Goal: Information Seeking & Learning: Find specific fact

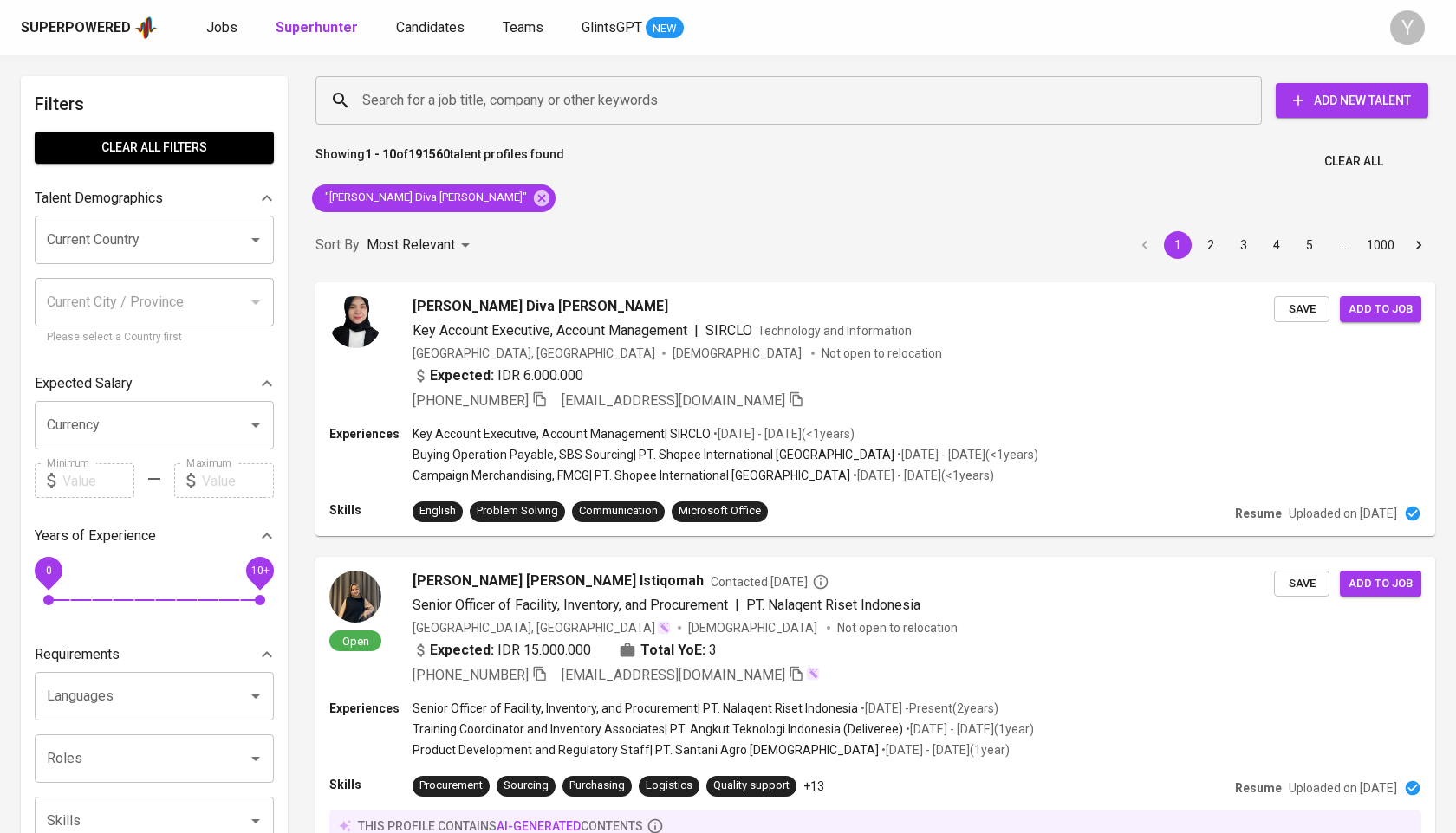
click at [534, 194] on icon at bounding box center [541, 197] width 15 height 15
click at [466, 111] on input "Search for a job title, company or other keywords" at bounding box center [793, 101] width 870 height 33
paste input "[EMAIL_ADDRESS][DOMAIN_NAME]"
type input "[EMAIL_ADDRESS][DOMAIN_NAME]"
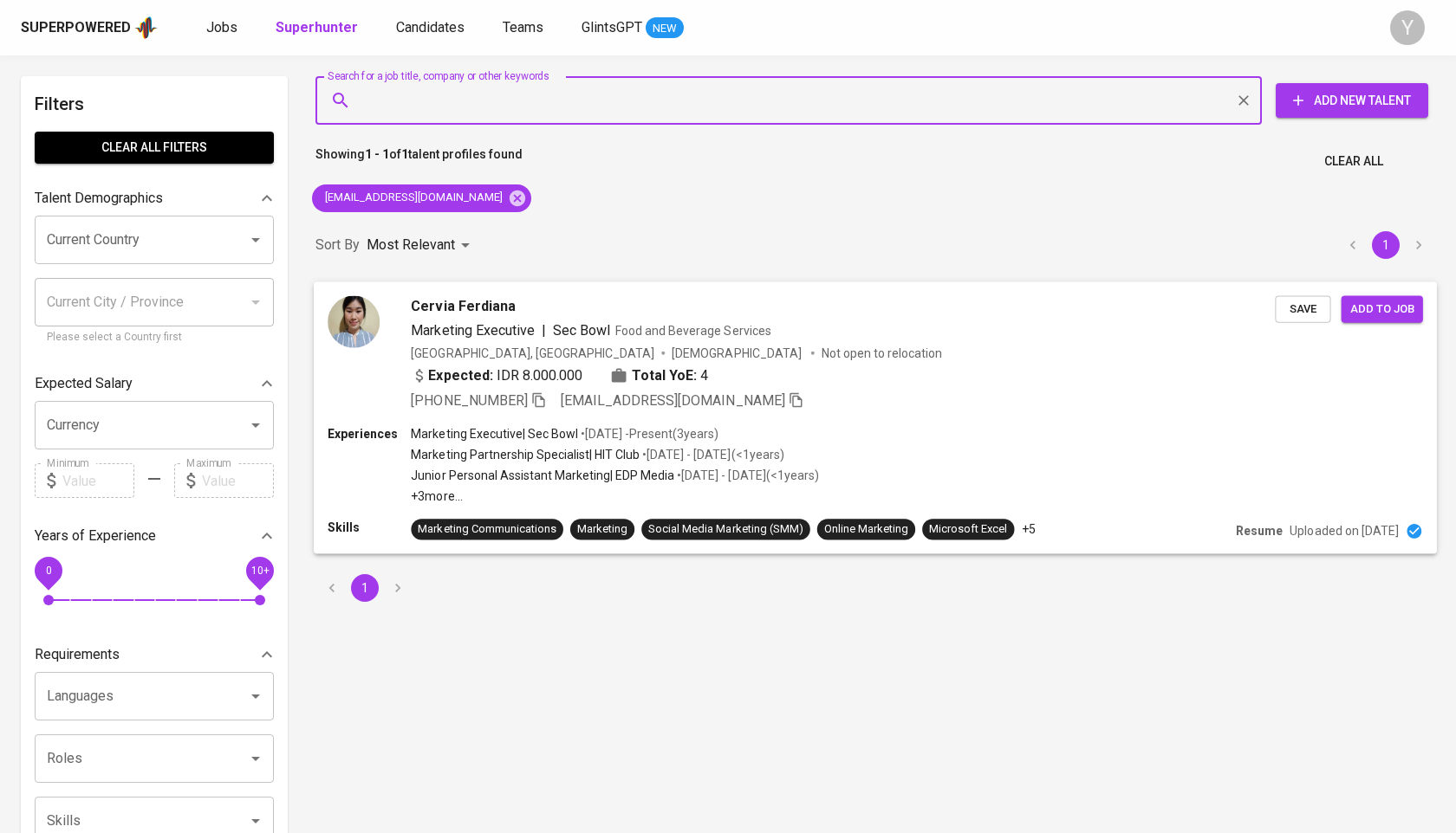
click at [539, 394] on icon "button" at bounding box center [538, 399] width 15 height 15
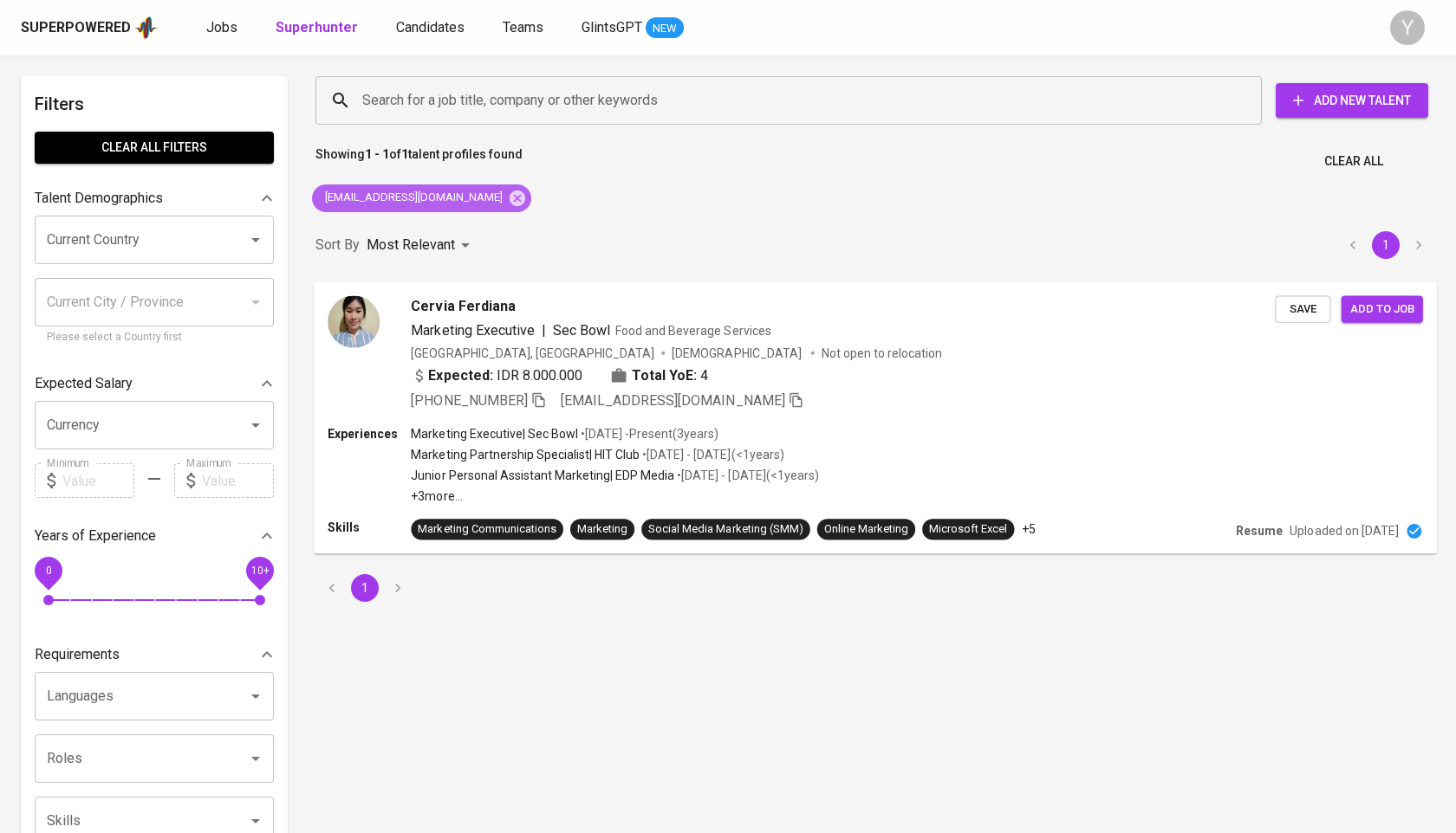
drag, startPoint x: 485, startPoint y: 190, endPoint x: 495, endPoint y: 163, distance: 28.8
click at [508, 190] on icon at bounding box center [517, 198] width 19 height 19
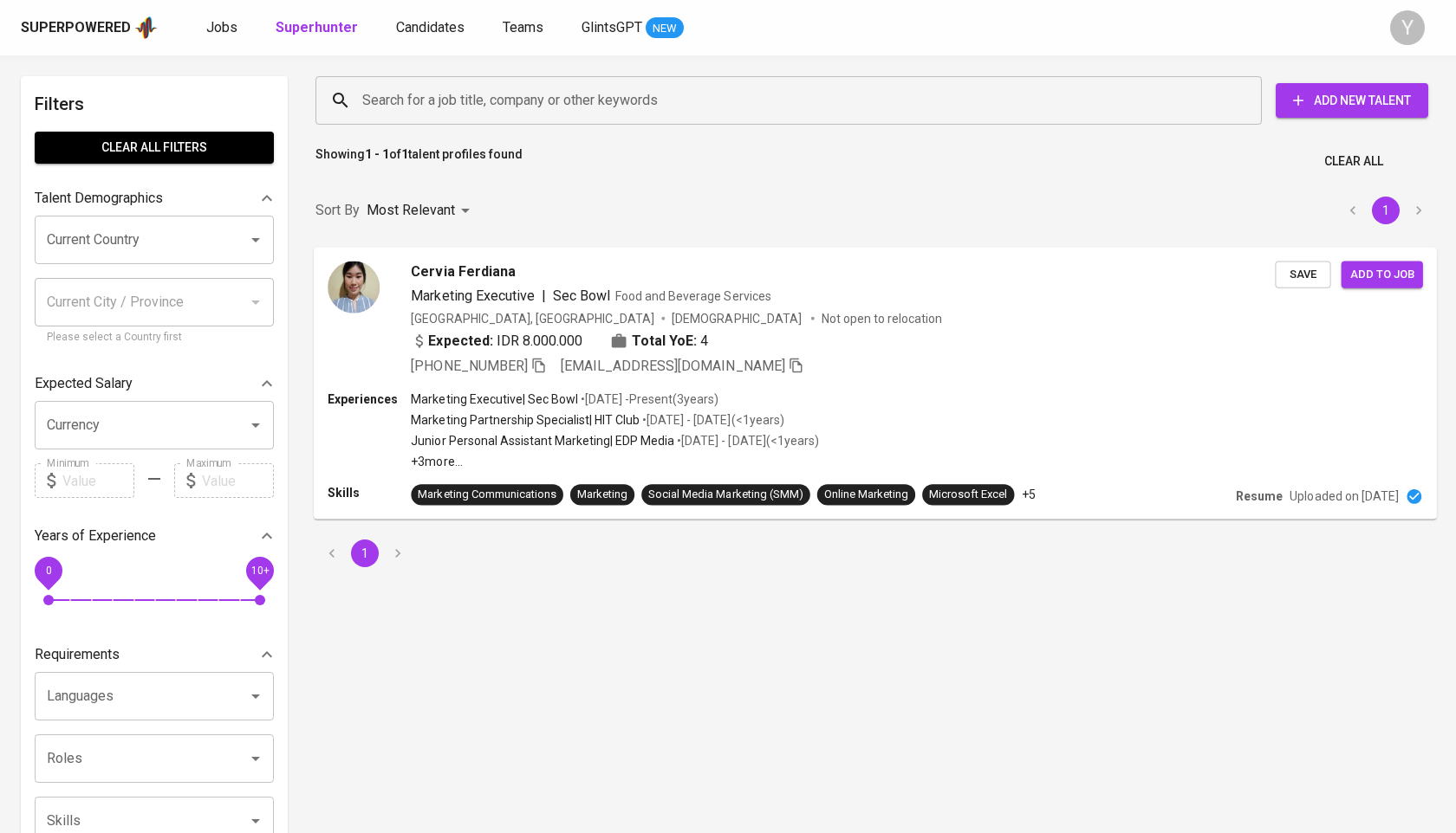
click at [491, 104] on input "Search for a job title, company or other keywords" at bounding box center [793, 101] width 870 height 33
paste input "[EMAIL_ADDRESS][DOMAIN_NAME]"
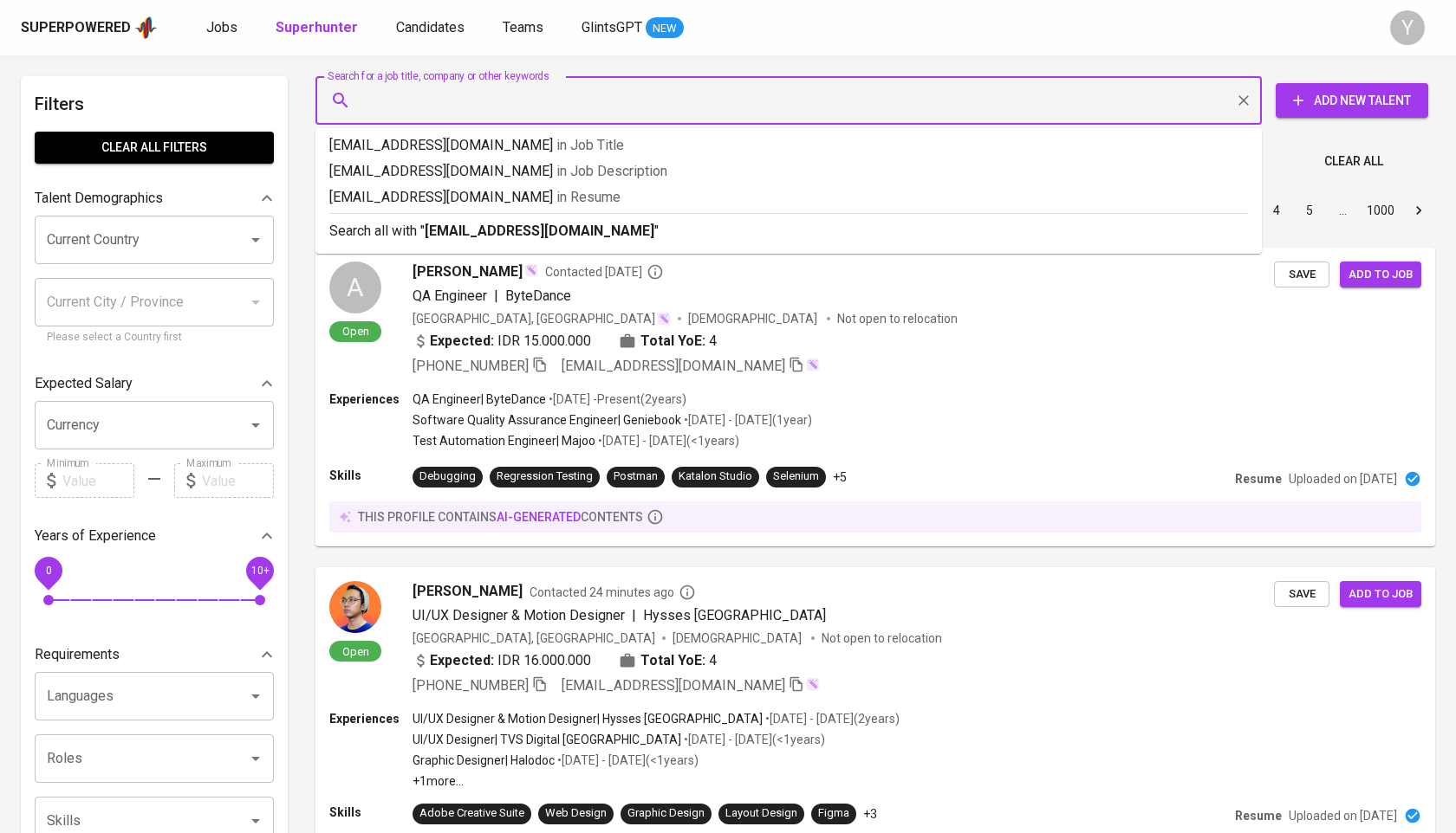
type input "[EMAIL_ADDRESS][DOMAIN_NAME]"
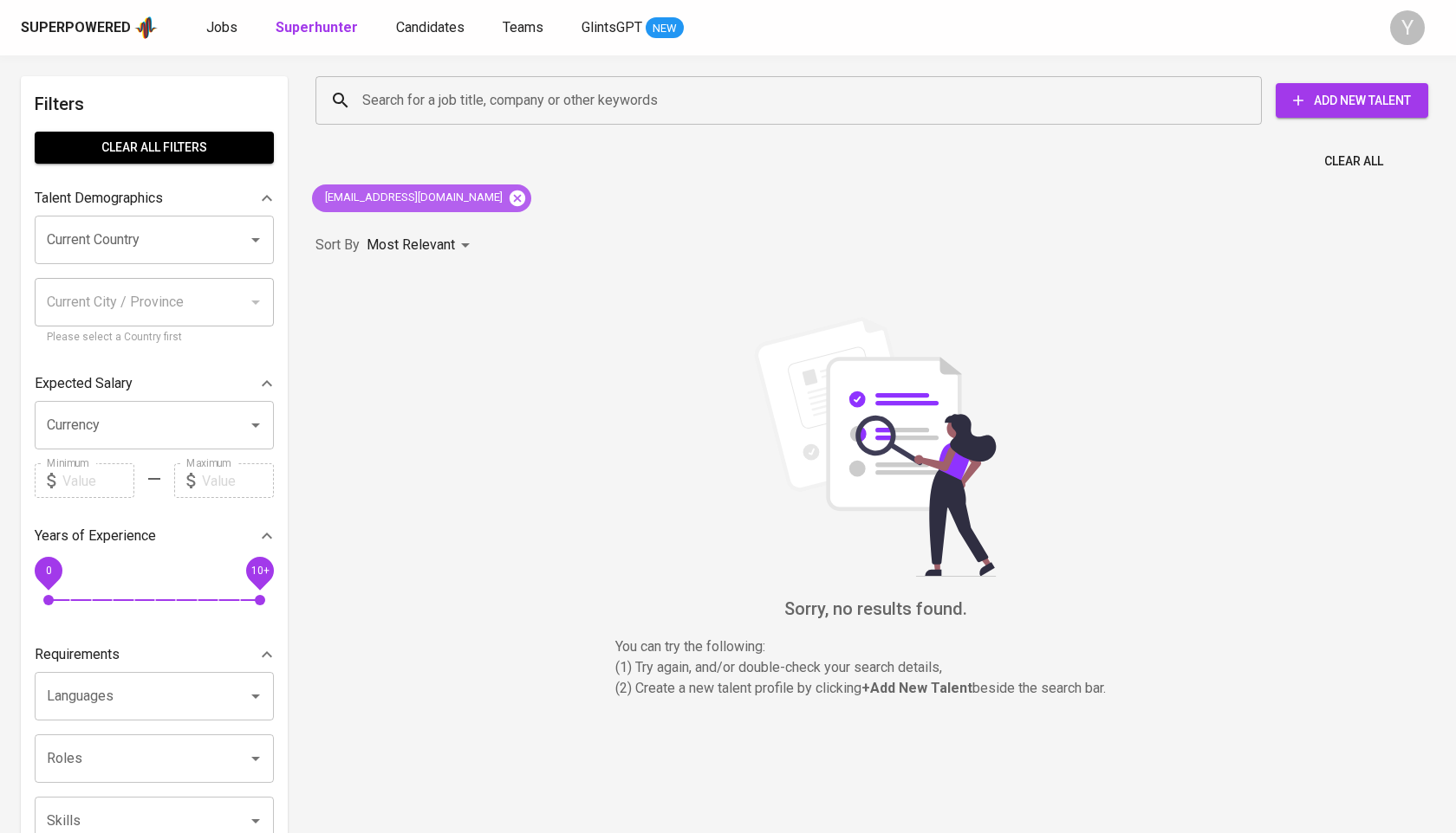
click at [508, 205] on icon at bounding box center [517, 198] width 19 height 19
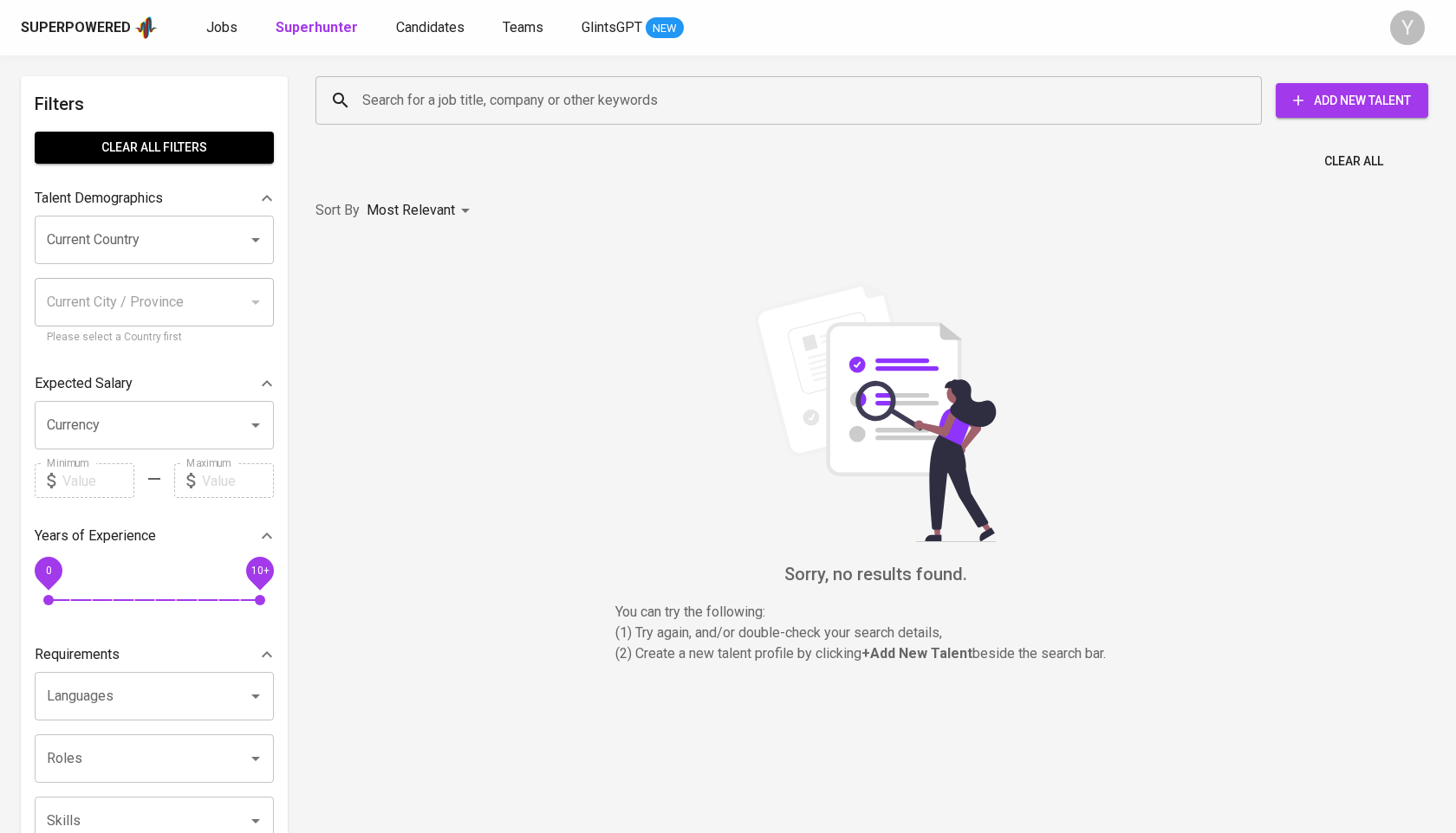
click at [477, 113] on input "Search for a job title, company or other keywords" at bounding box center [793, 101] width 870 height 33
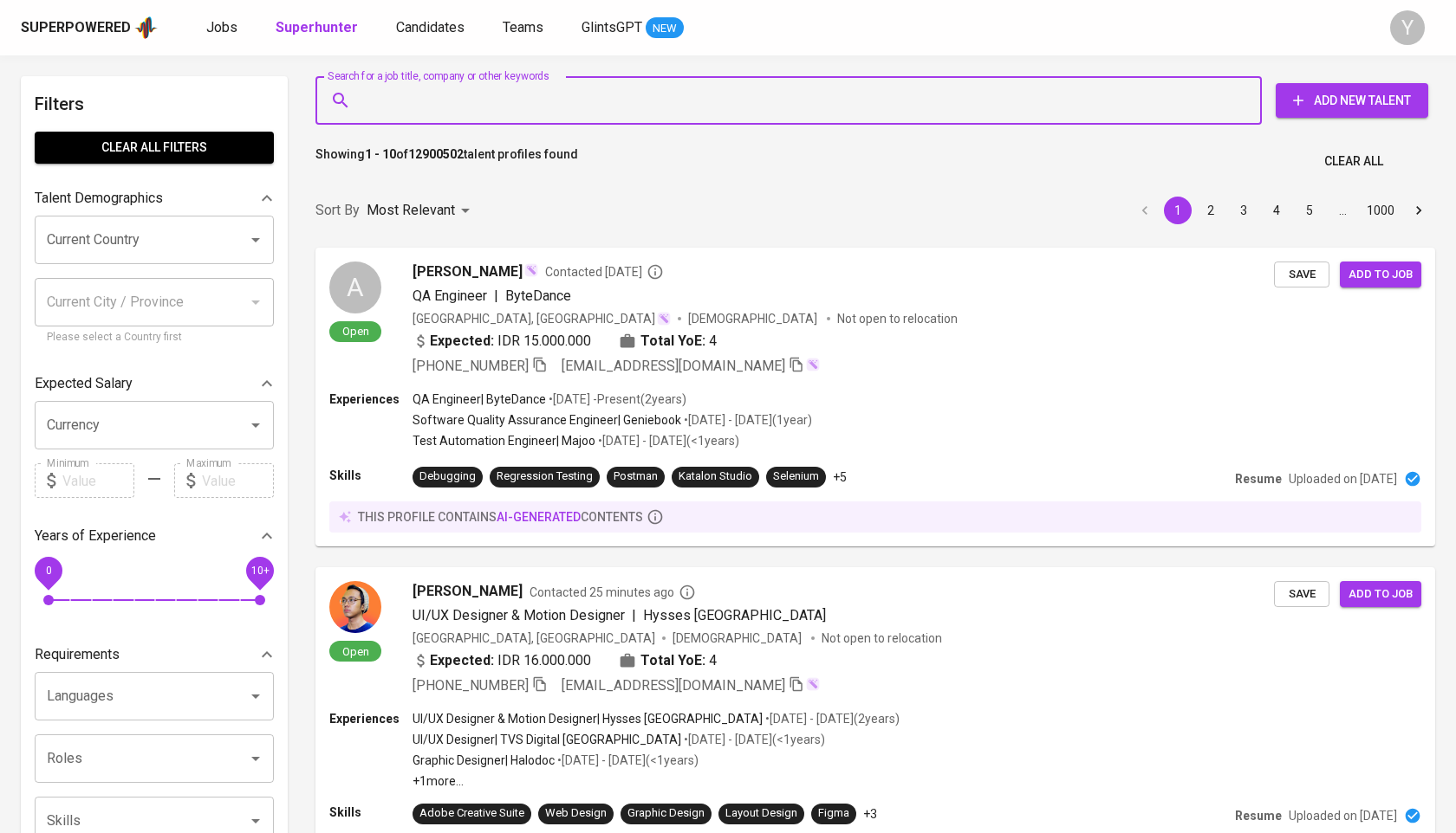
click at [483, 102] on input "Search for a job title, company or other keywords" at bounding box center [793, 101] width 870 height 33
paste input "[PERSON_NAME]"
click at [483, 102] on input "[PERSON_NAME]" at bounding box center [793, 101] width 870 height 33
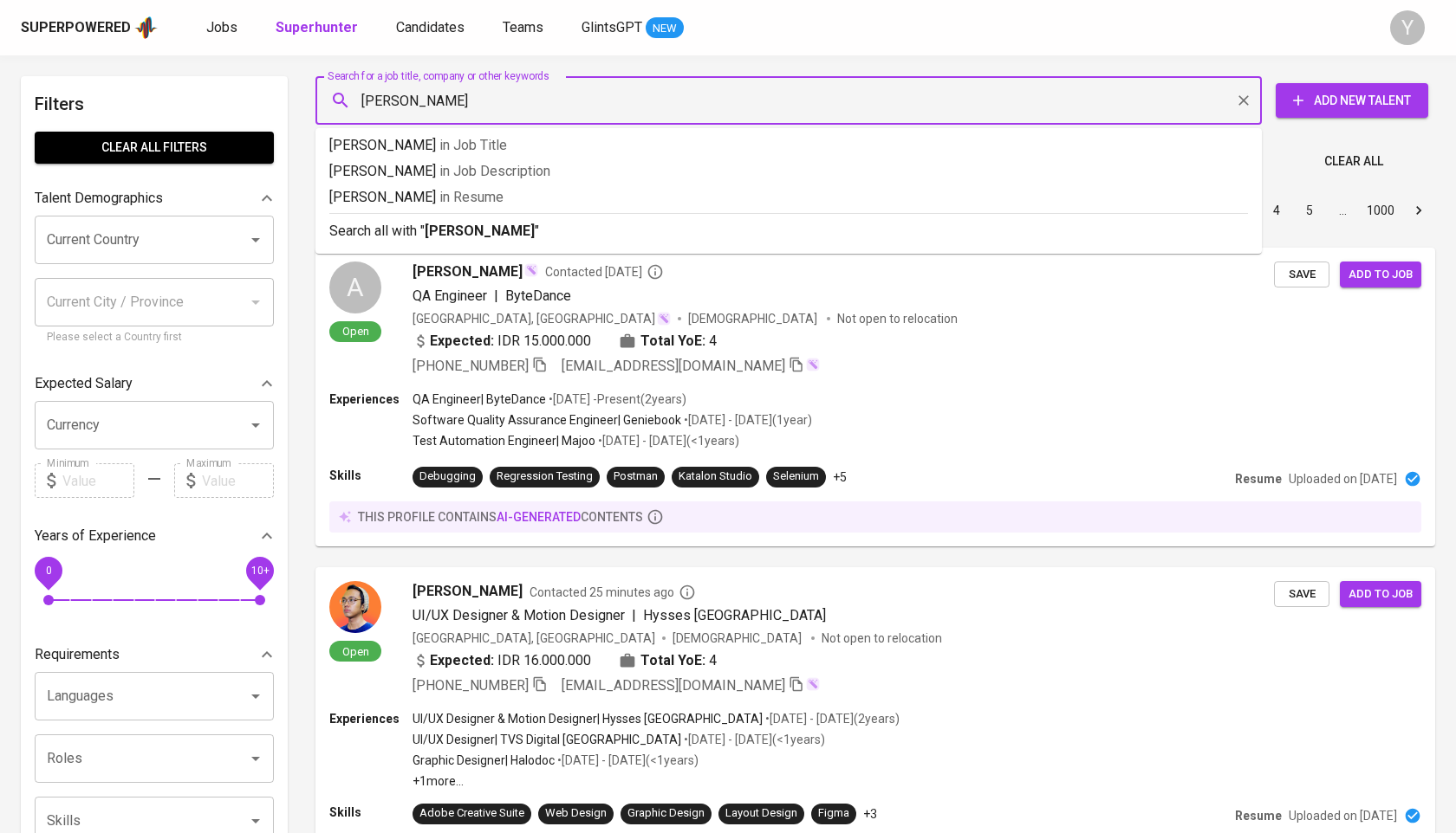
type input "[PERSON_NAME]"
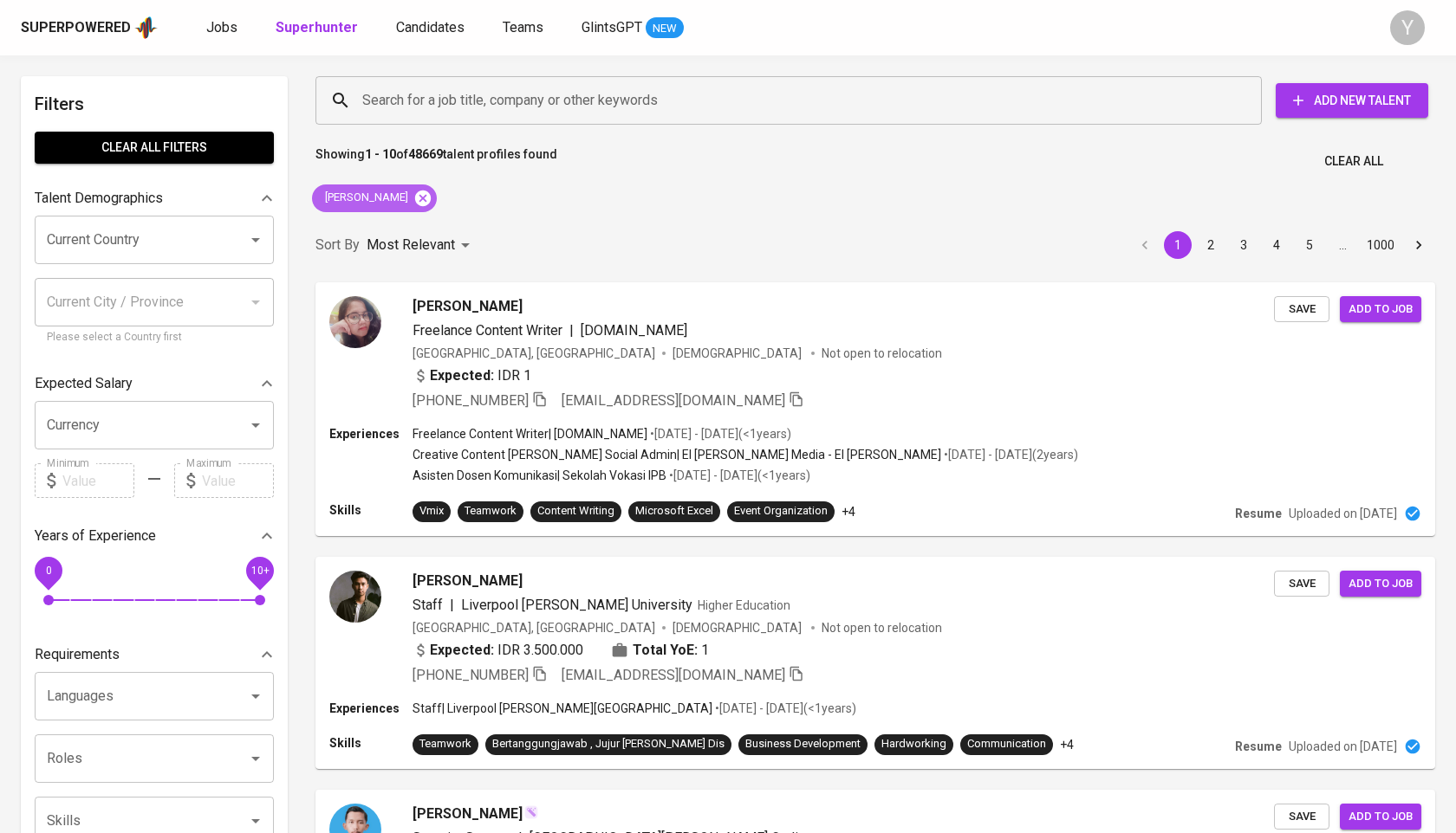
click at [413, 204] on icon at bounding box center [422, 198] width 19 height 19
click at [413, 85] on input "Search for a job title, company or other keywords" at bounding box center [793, 101] width 870 height 33
paste input "[EMAIL_ADDRESS][DOMAIN_NAME]"
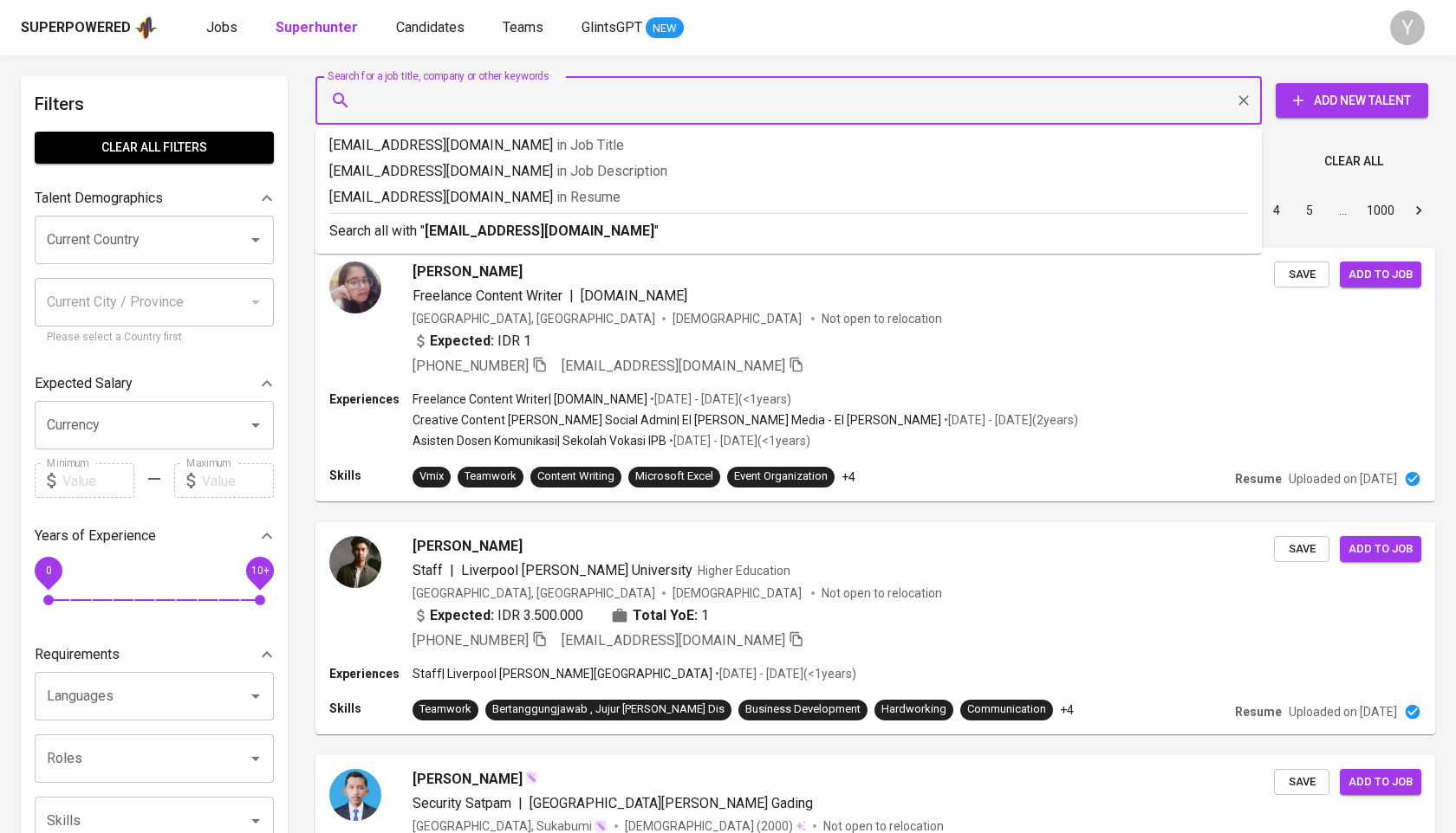
type input "[EMAIL_ADDRESS][DOMAIN_NAME]"
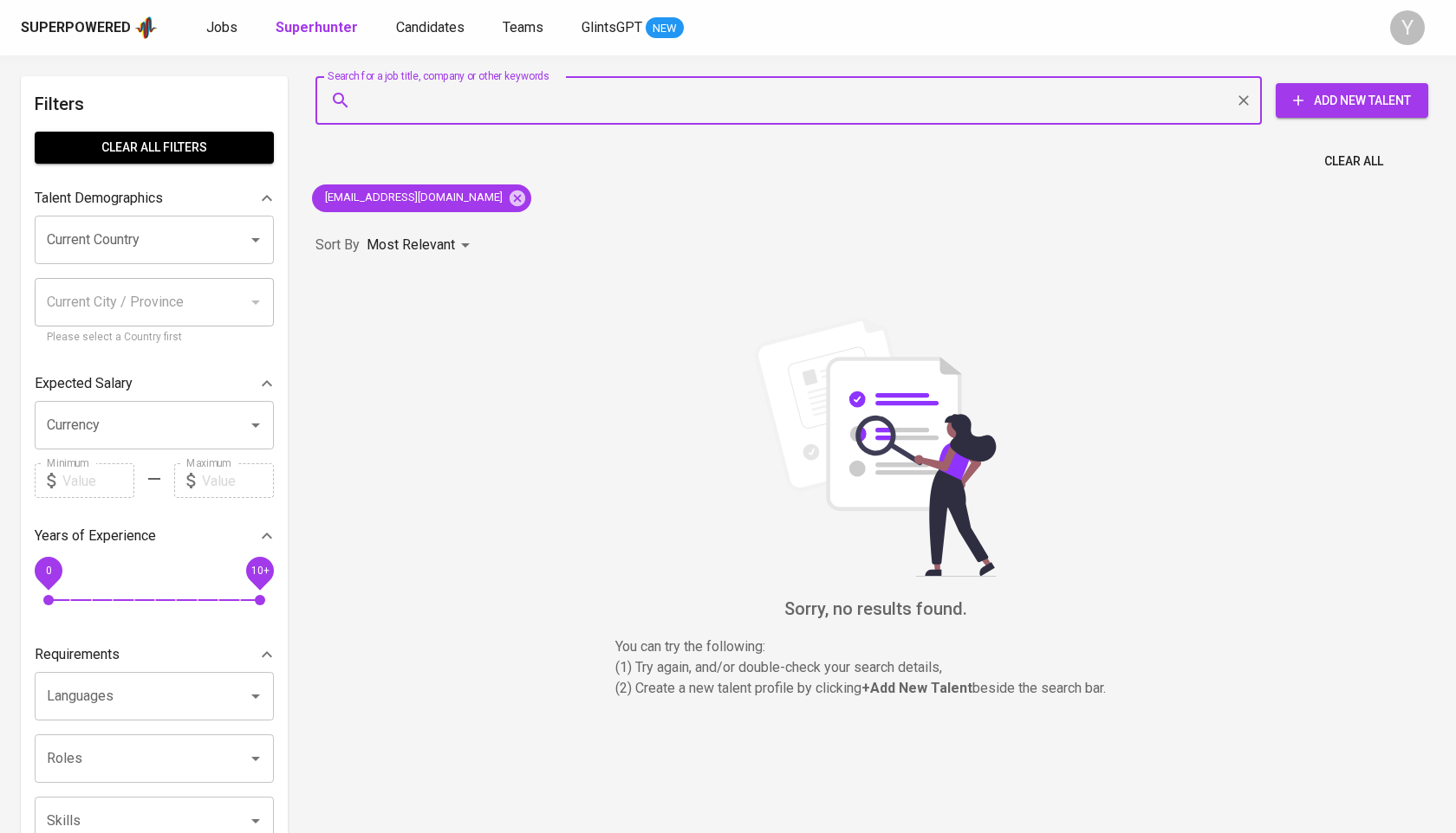
click at [498, 178] on div "[EMAIL_ADDRESS][DOMAIN_NAME]" at bounding box center [421, 197] width 233 height 41
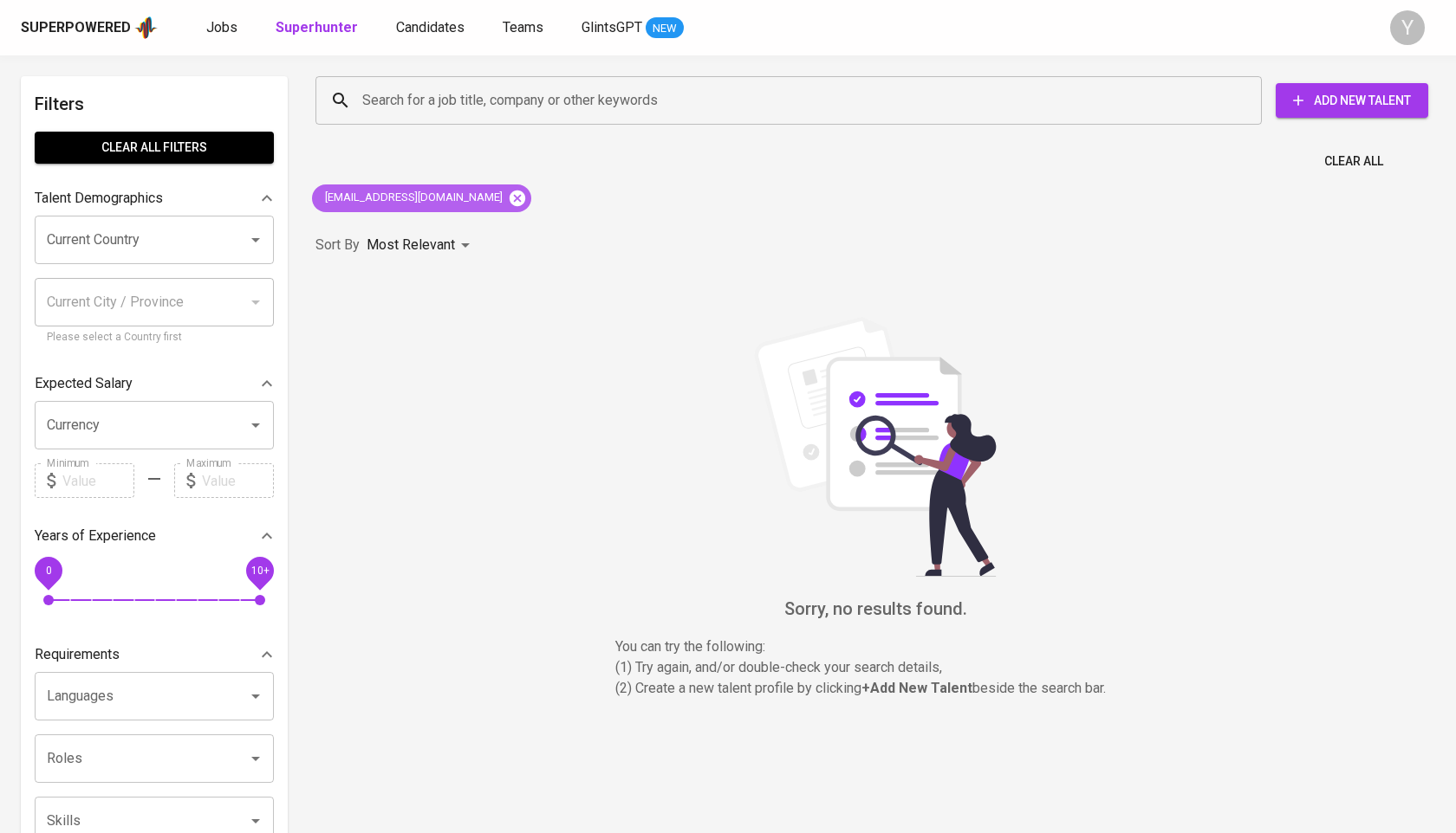
click at [508, 189] on icon at bounding box center [517, 198] width 19 height 19
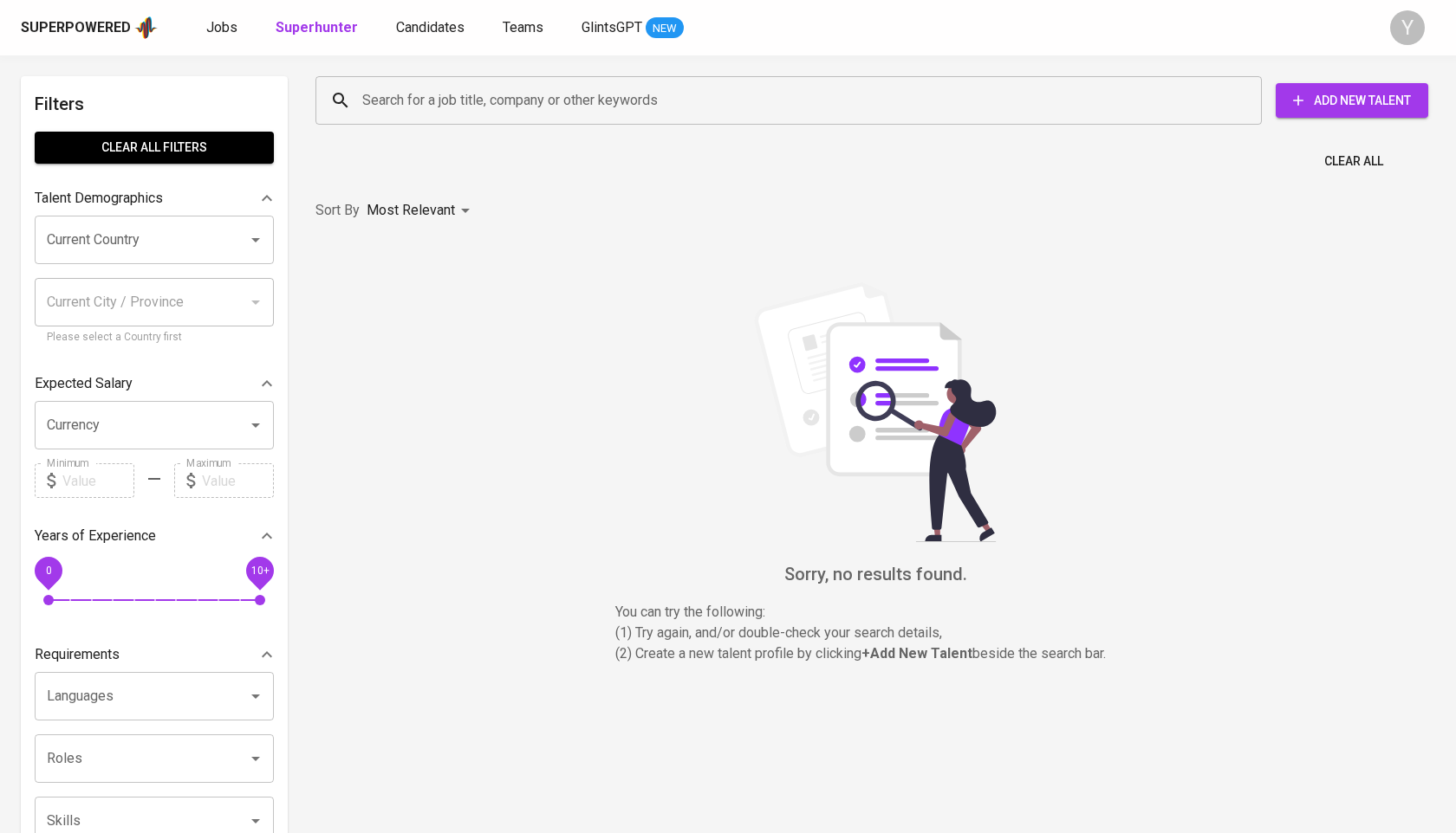
click at [498, 121] on div "Search for a job title, company or other keywords" at bounding box center [788, 101] width 946 height 49
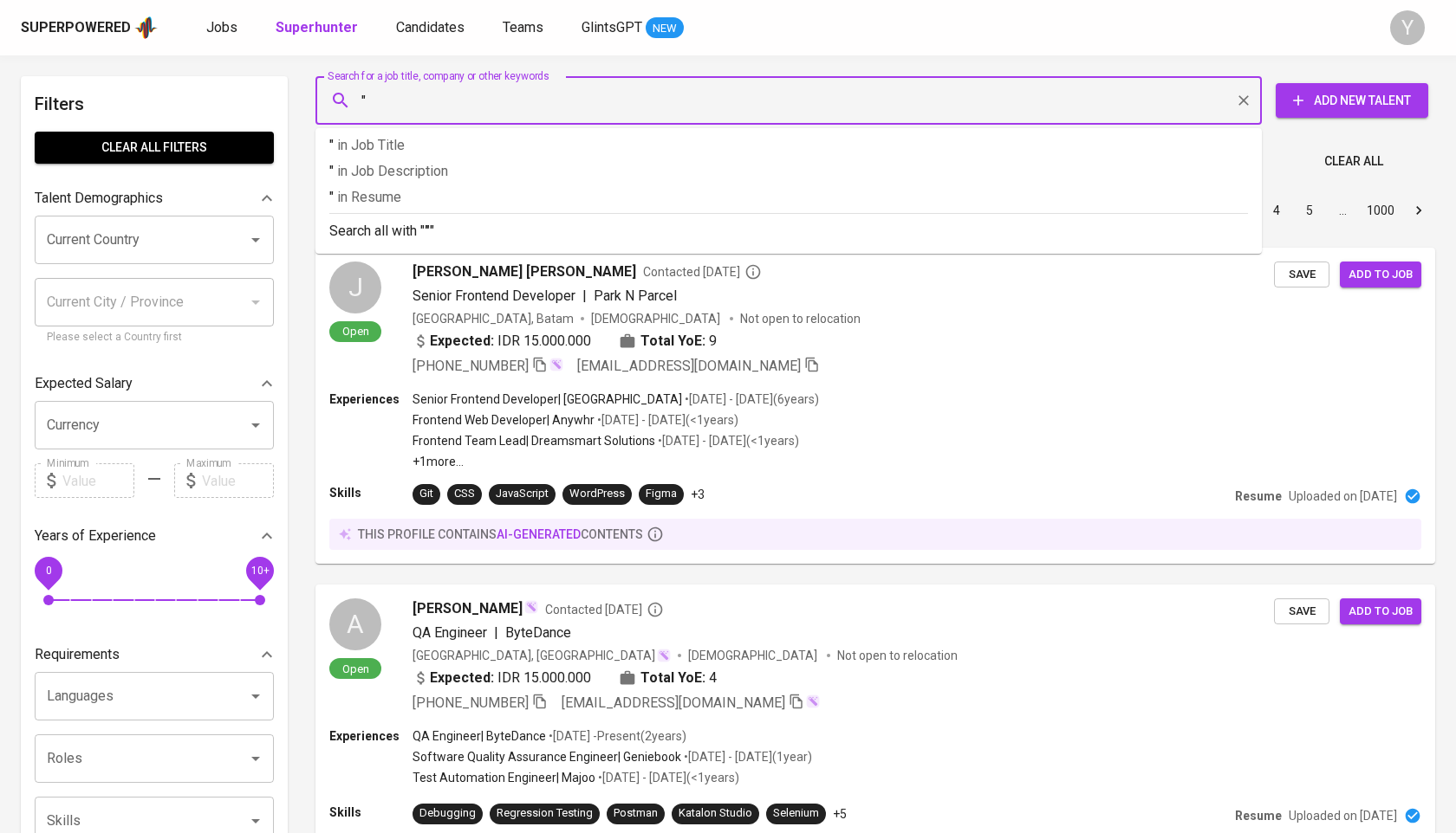
paste input "Lensia Risa"
type input ""Lensia Risa""
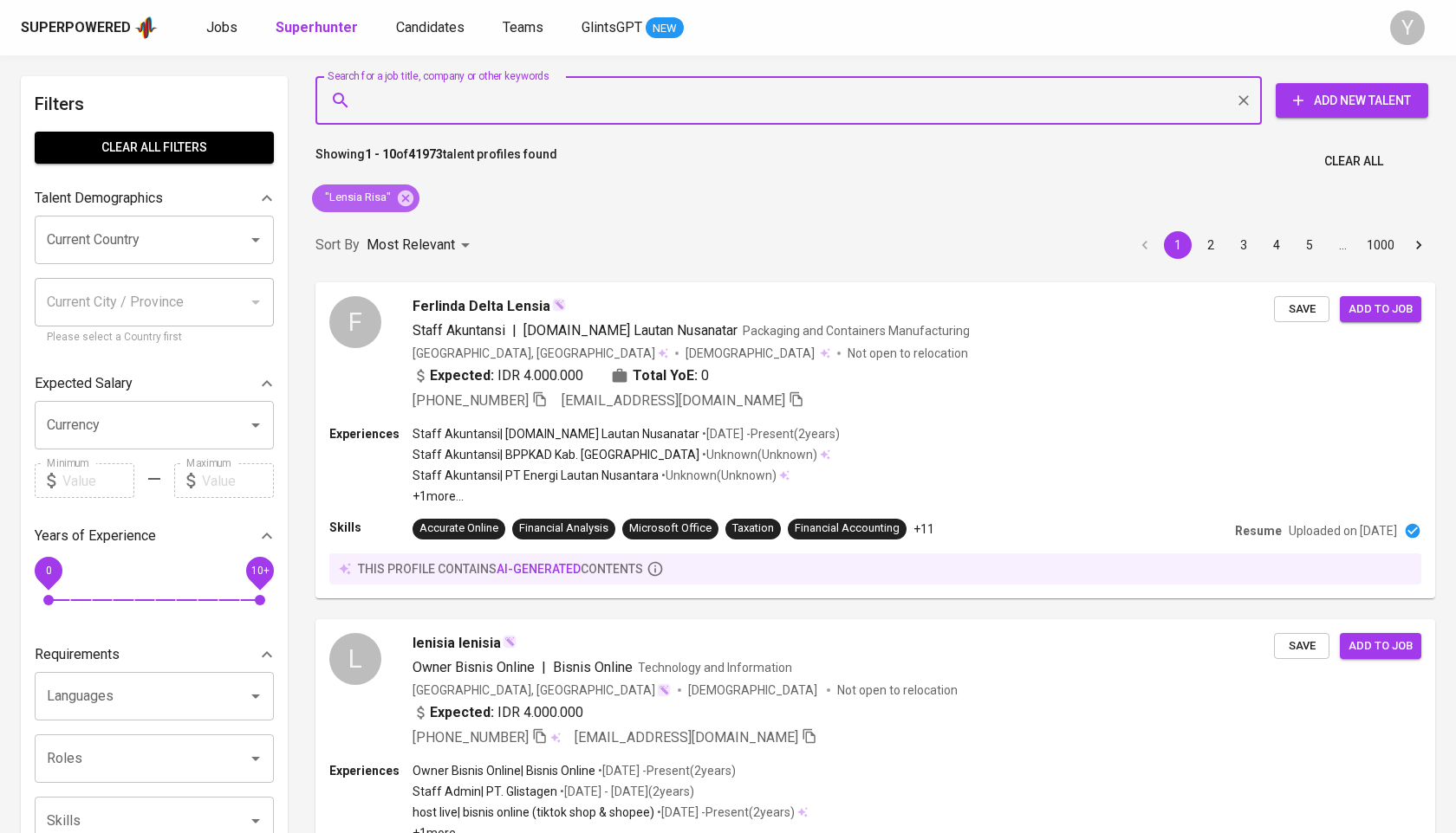
drag, startPoint x: 412, startPoint y: 205, endPoint x: 450, endPoint y: 99, distance: 112.6
click at [412, 204] on icon at bounding box center [405, 198] width 19 height 19
click at [435, 121] on div "Search for a job title, company or other keywords" at bounding box center [788, 101] width 946 height 49
click at [450, 99] on input "Search for a job title, company or other keywords" at bounding box center [793, 101] width 870 height 33
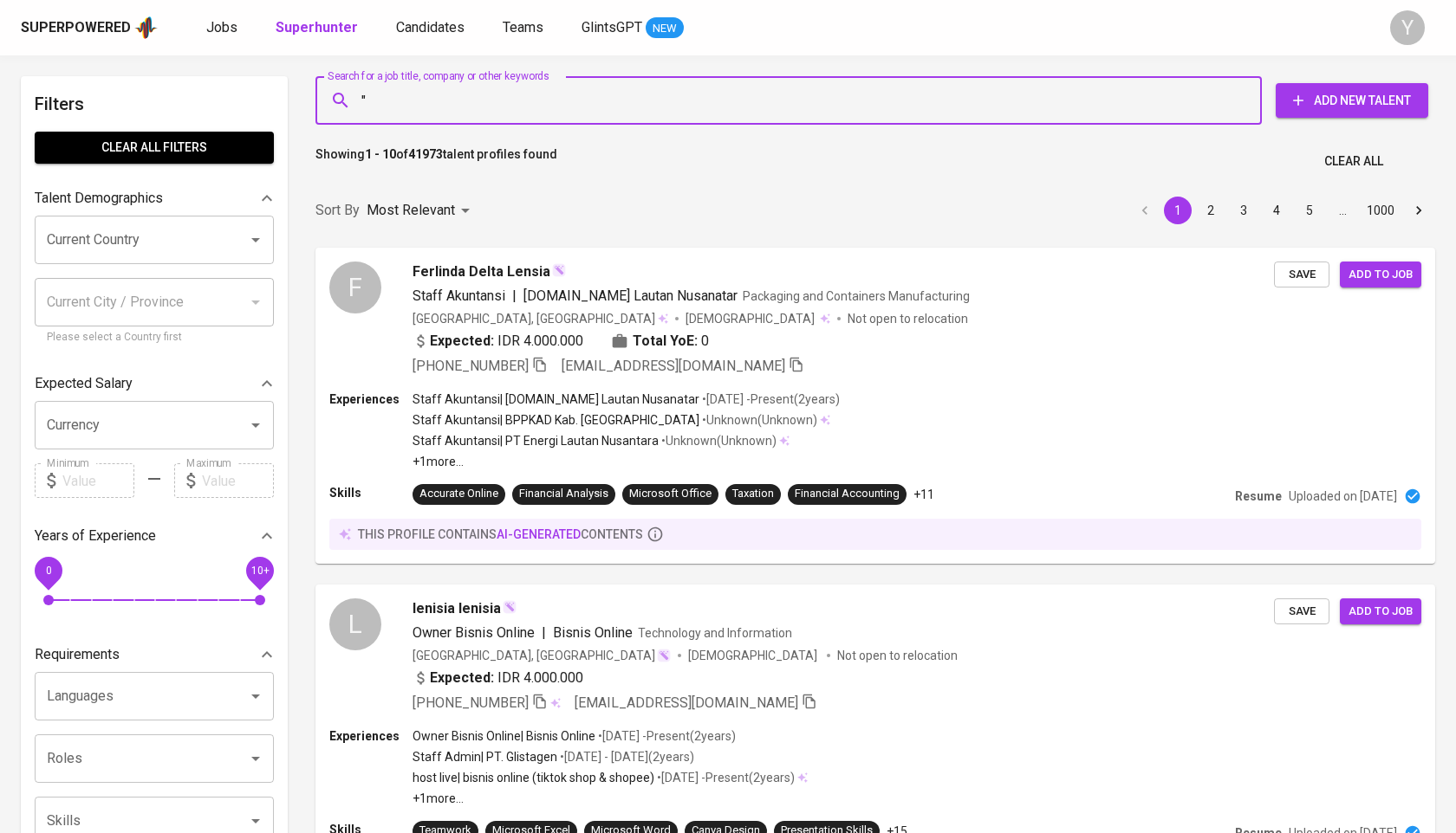
paste input "Muhammad Arief Aldianto"
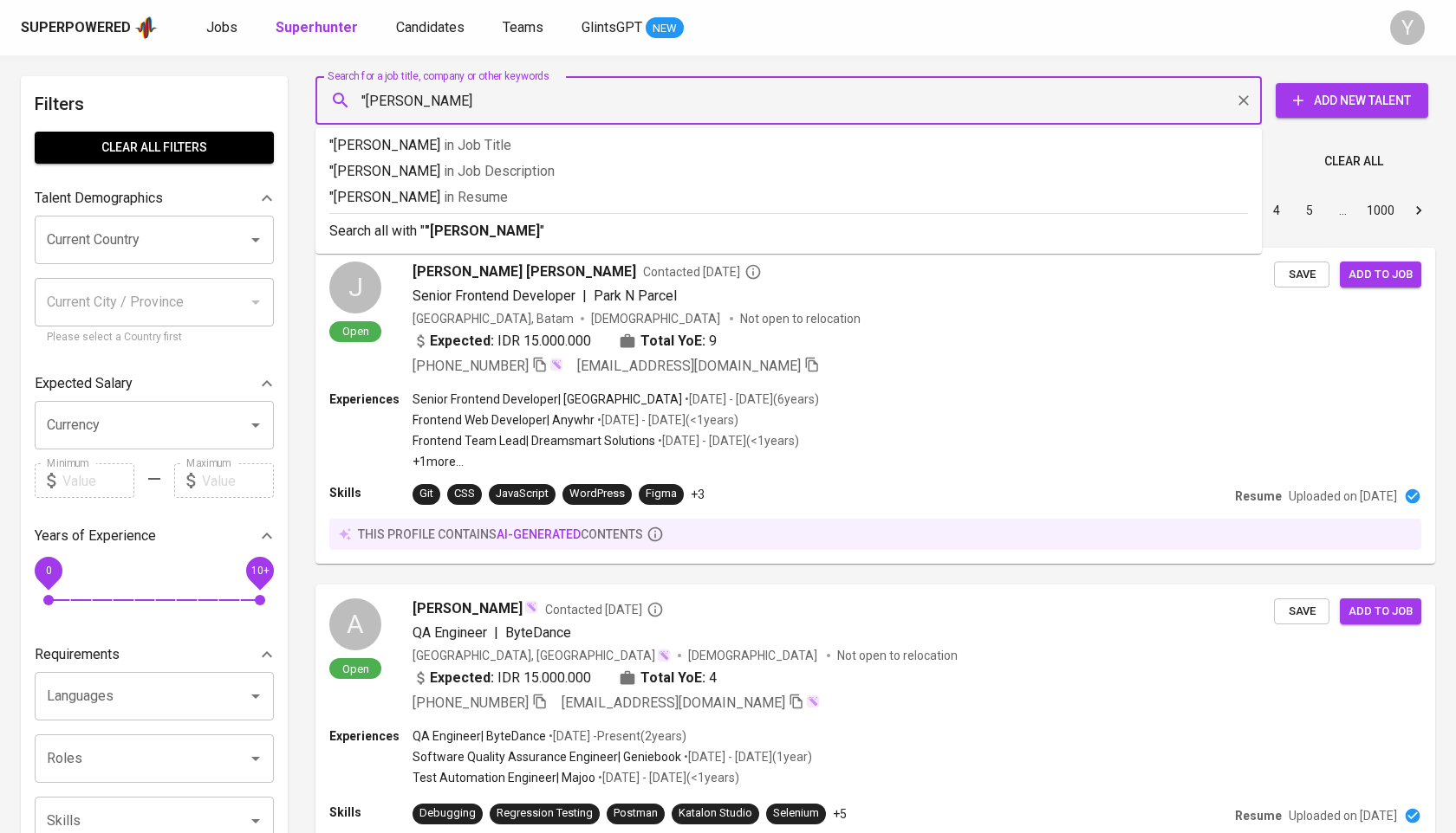
type input ""Muhammad Arief Aldianto""
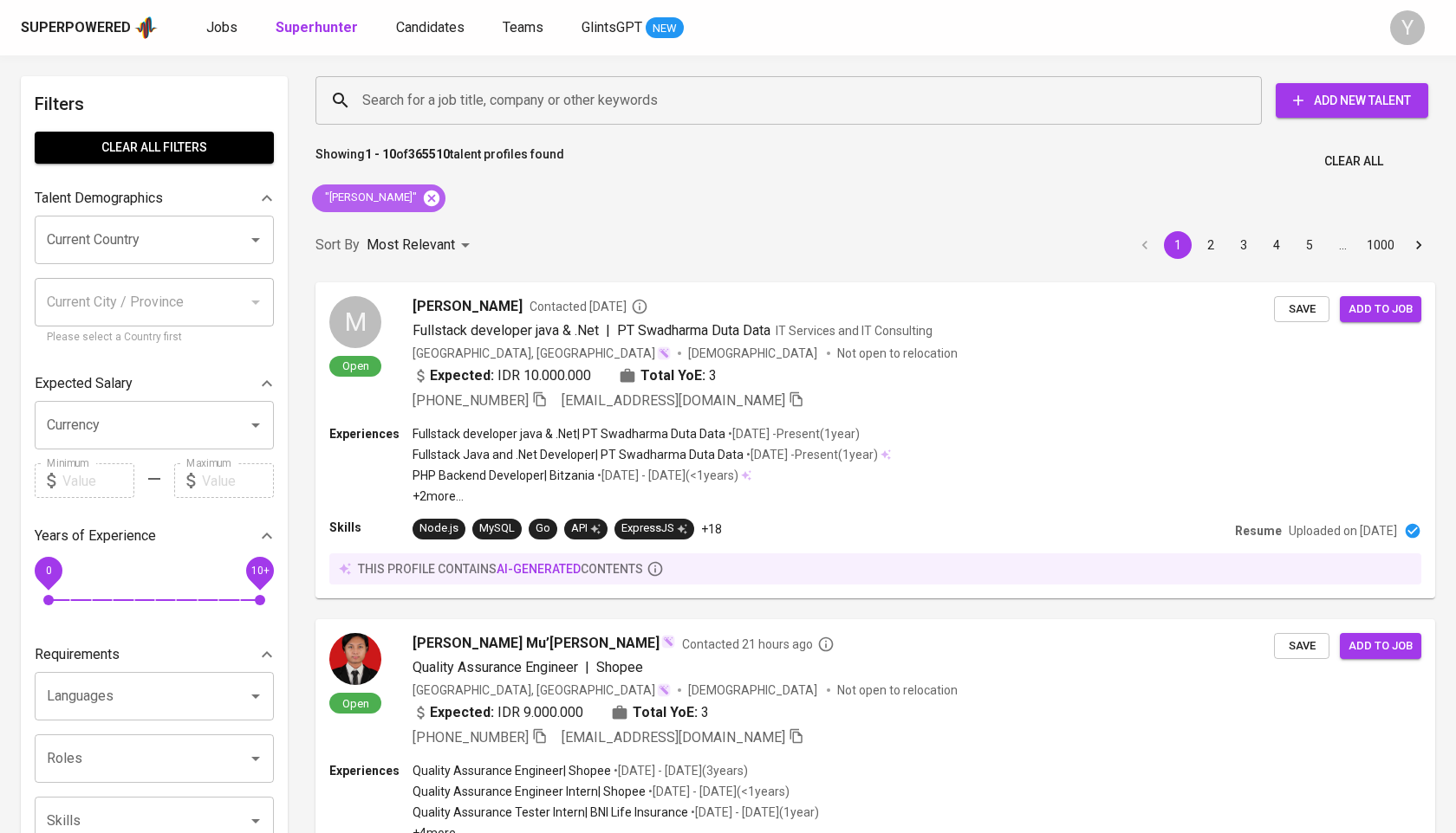
click at [441, 196] on icon at bounding box center [432, 198] width 19 height 19
click at [478, 91] on input "Search for a job title, company or other keywords" at bounding box center [793, 101] width 870 height 33
paste input "[EMAIL_ADDRESS][DOMAIN_NAME]"
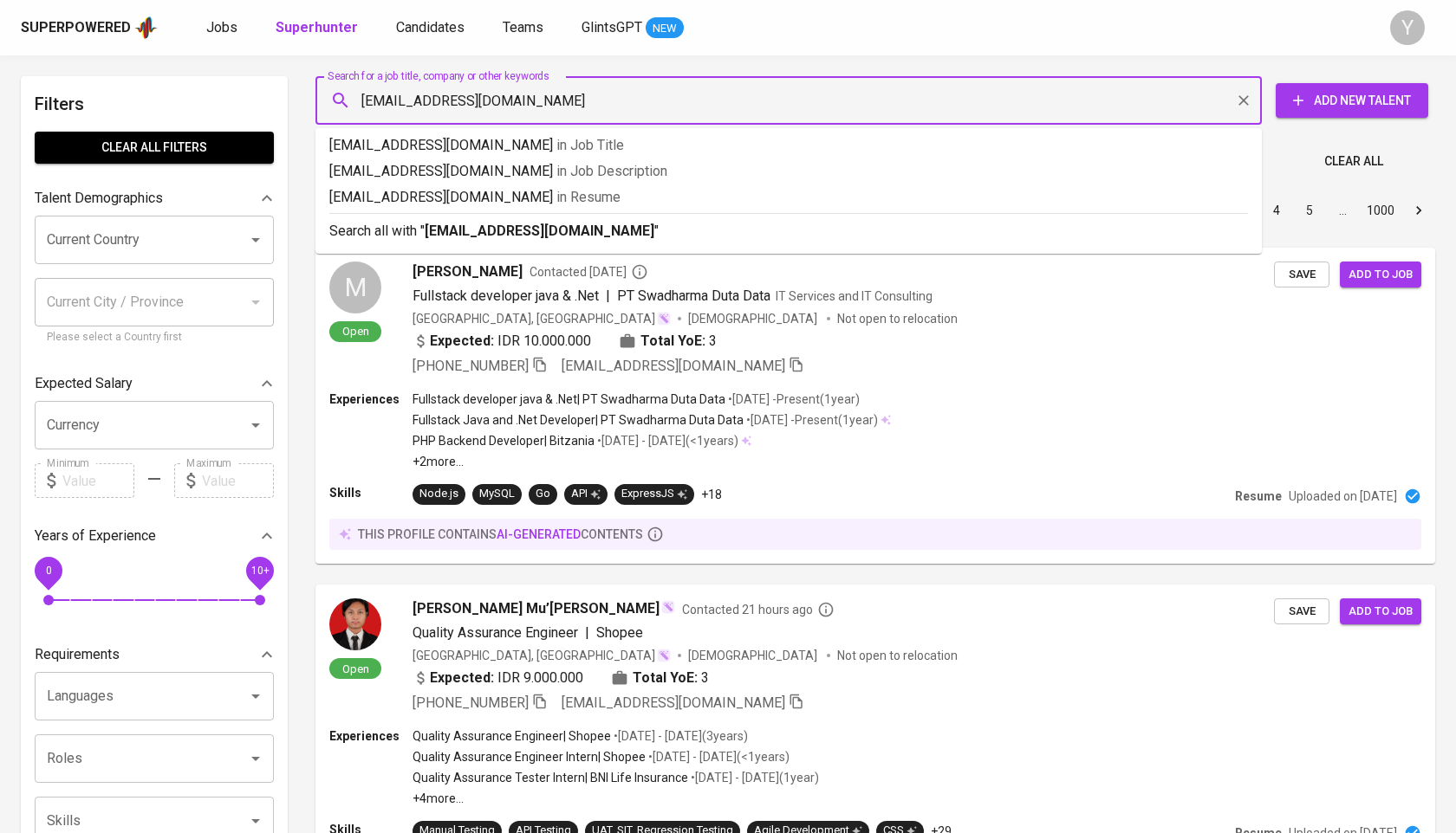
type input "[EMAIL_ADDRESS][DOMAIN_NAME]"
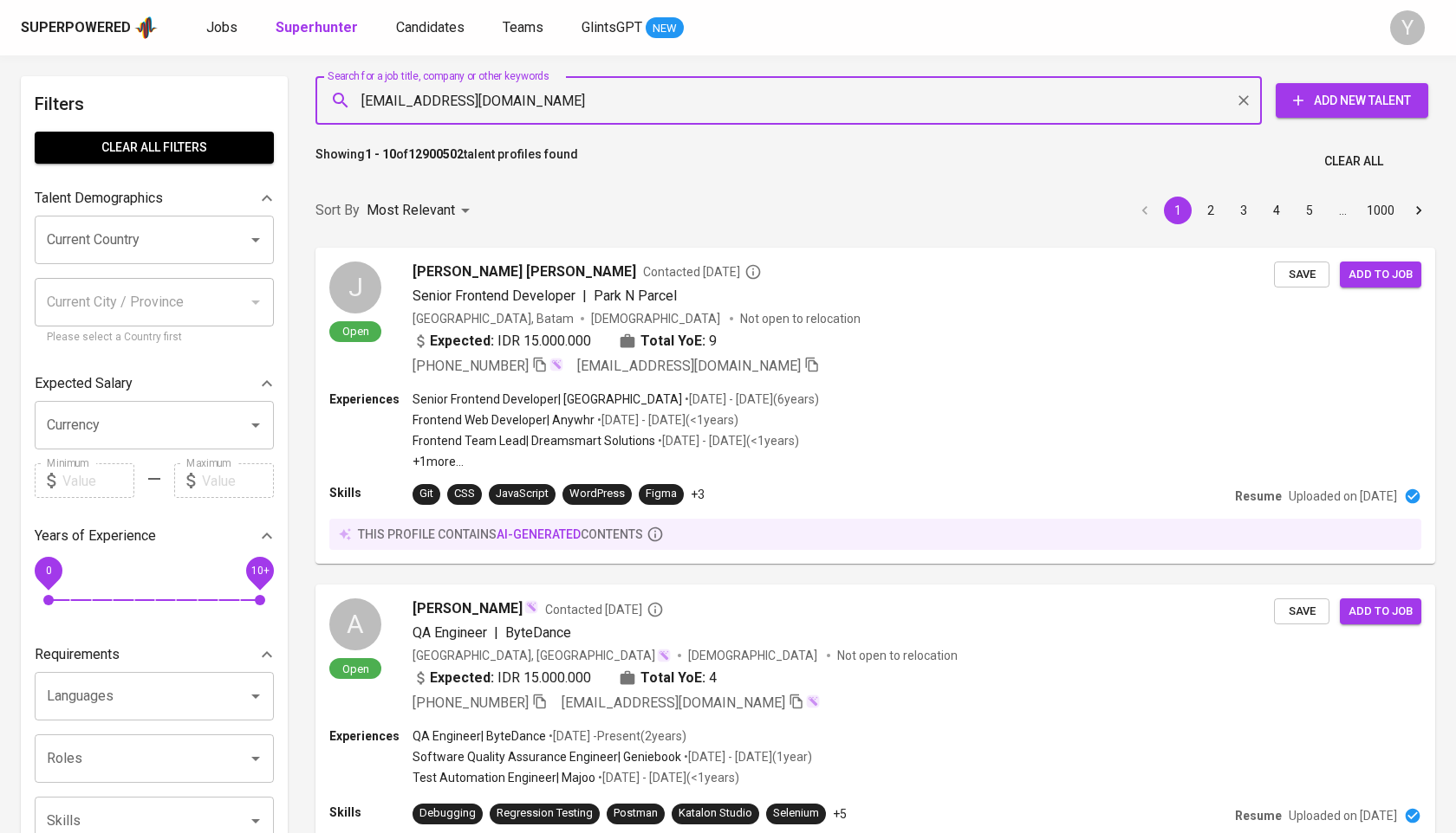
paste input "[EMAIL_ADDRESS]"
type input "kristiana.carolina@yahoo.com"
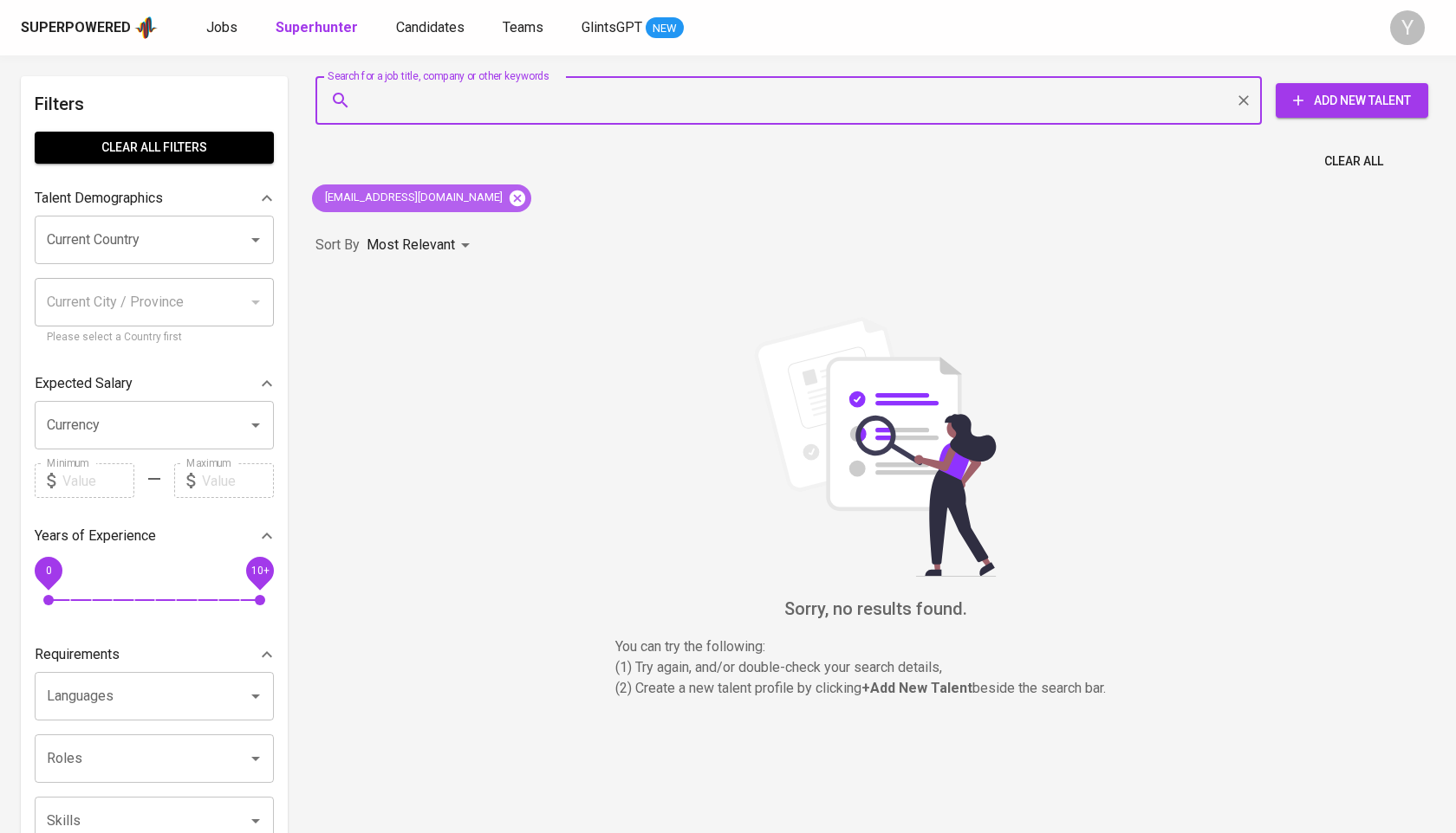
click at [510, 191] on icon at bounding box center [517, 197] width 15 height 15
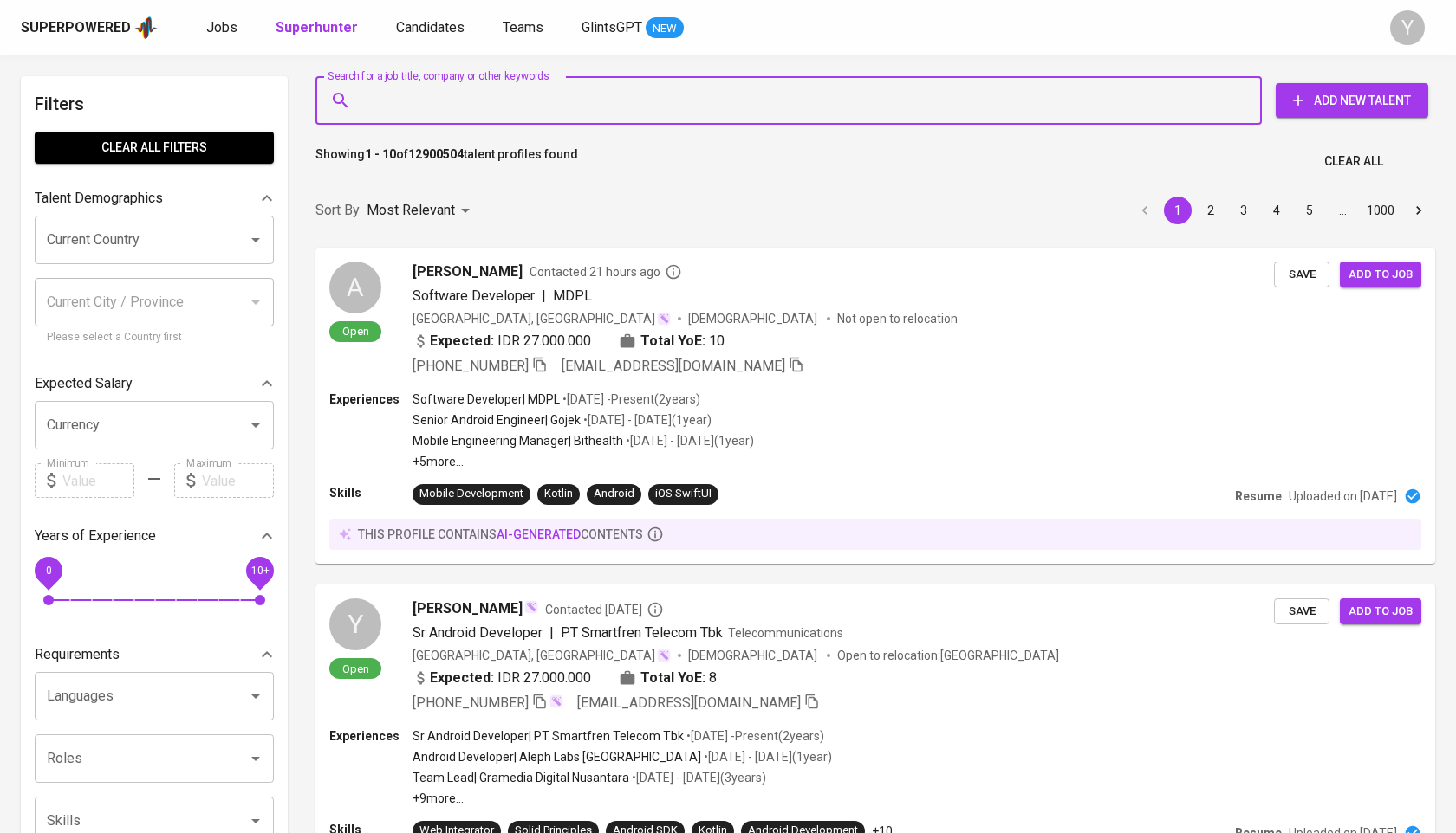
click at [494, 98] on input "Search for a job title, company or other keywords" at bounding box center [793, 101] width 870 height 33
paste input "uche_arif2002@yahoo.com"
type input "uche_arif2002@yahoo.com"
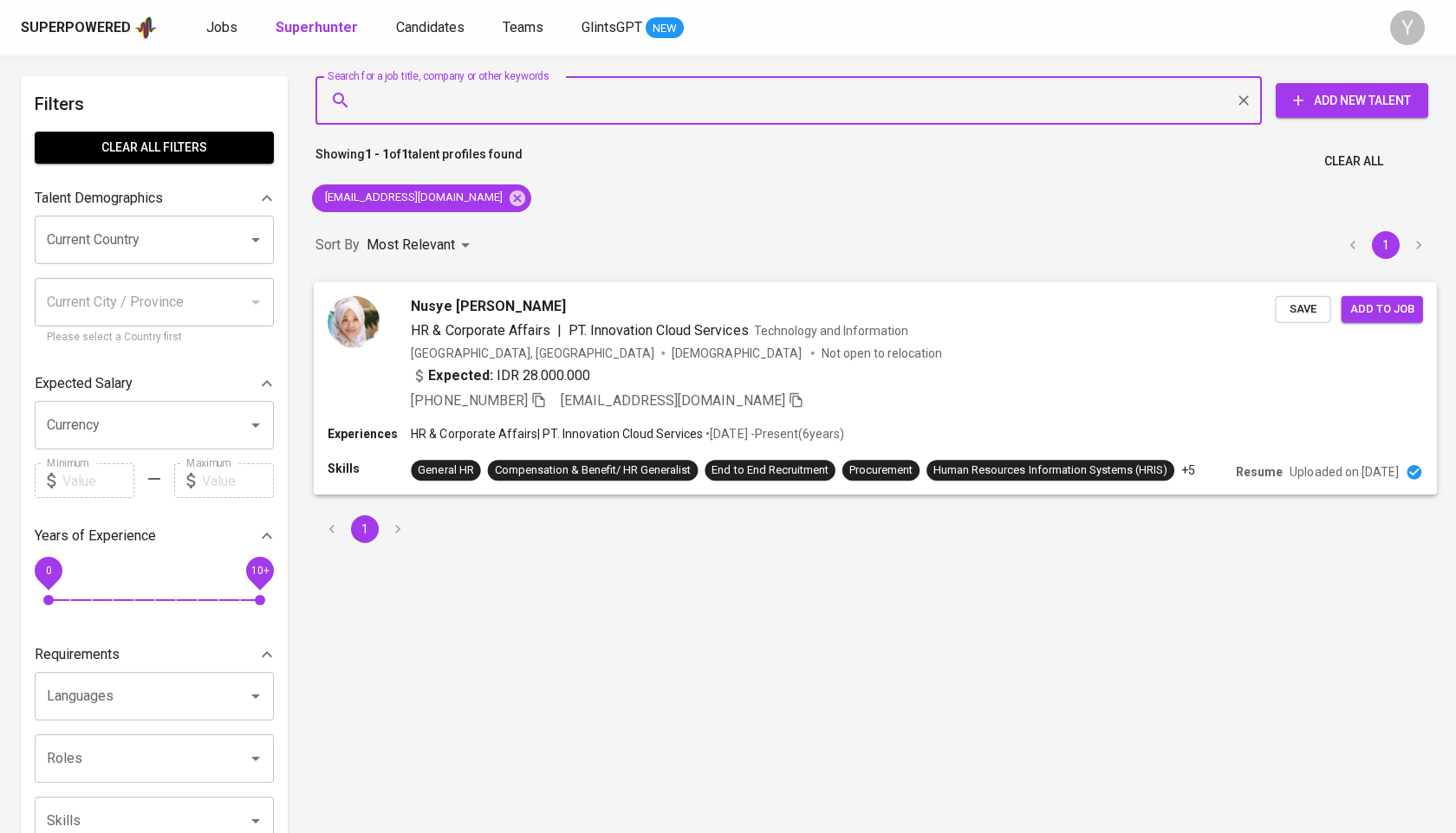
click at [540, 401] on icon "button" at bounding box center [537, 399] width 12 height 14
